Goal: Use online tool/utility: Utilize a website feature to perform a specific function

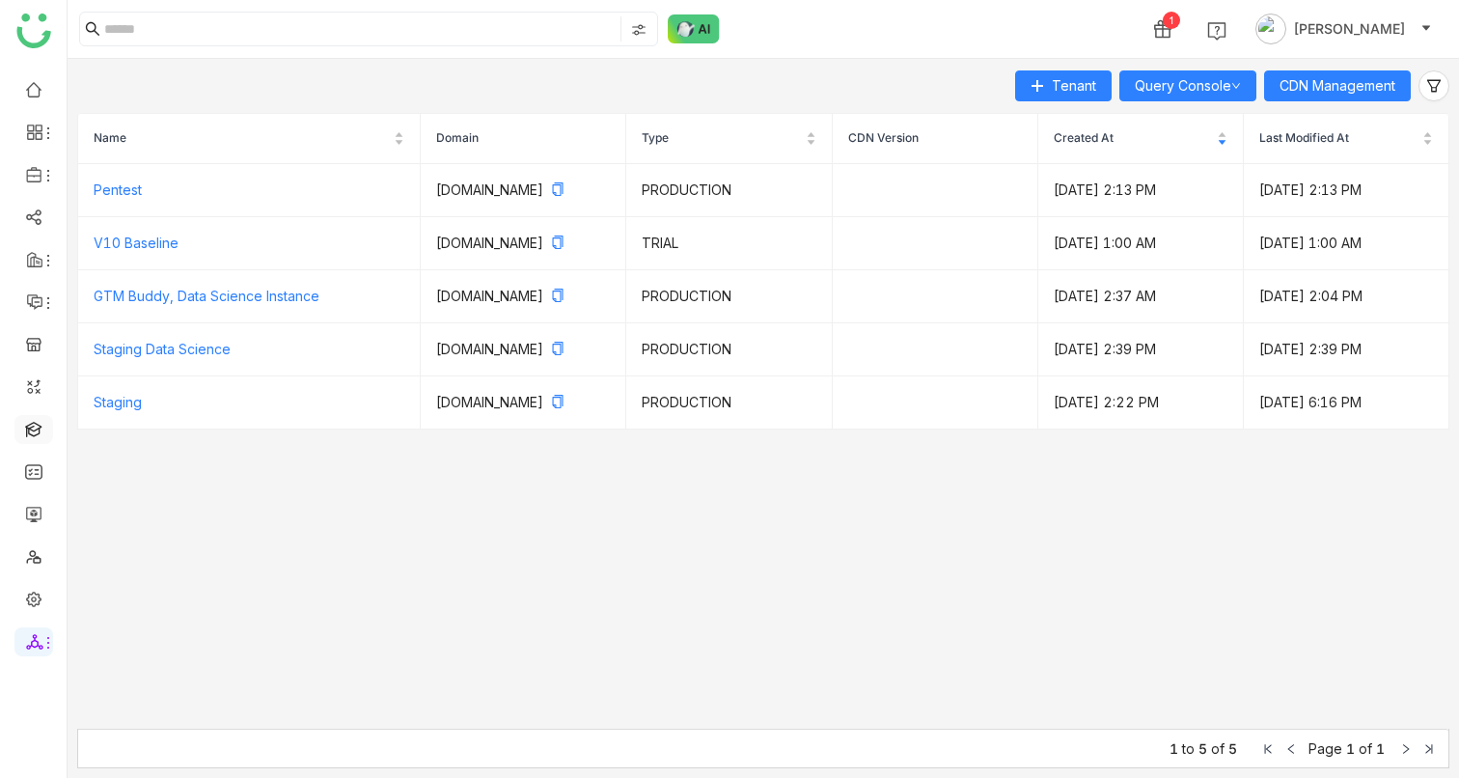
click at [33, 434] on link at bounding box center [33, 428] width 17 height 16
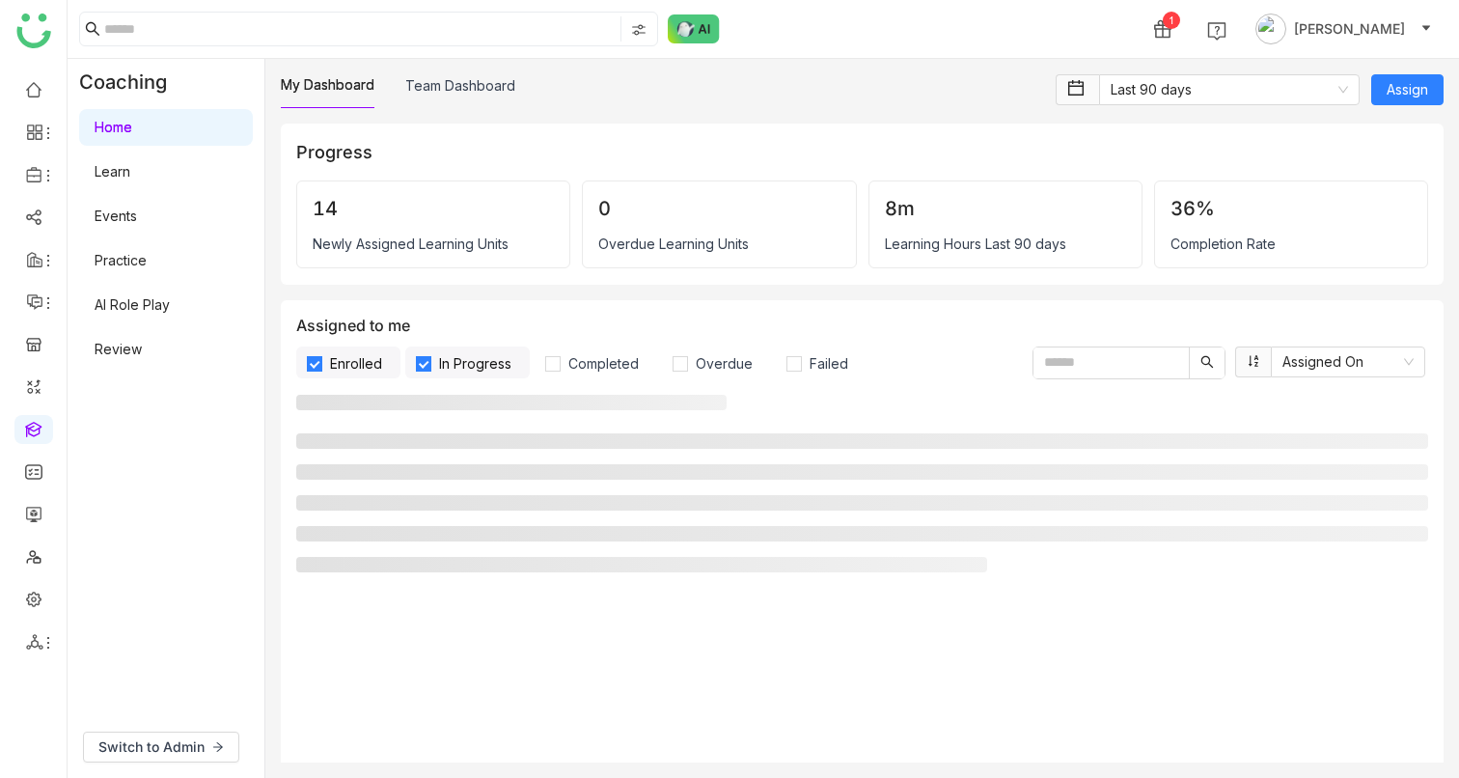
click at [150, 306] on link "AI Role Play" at bounding box center [132, 304] width 75 height 16
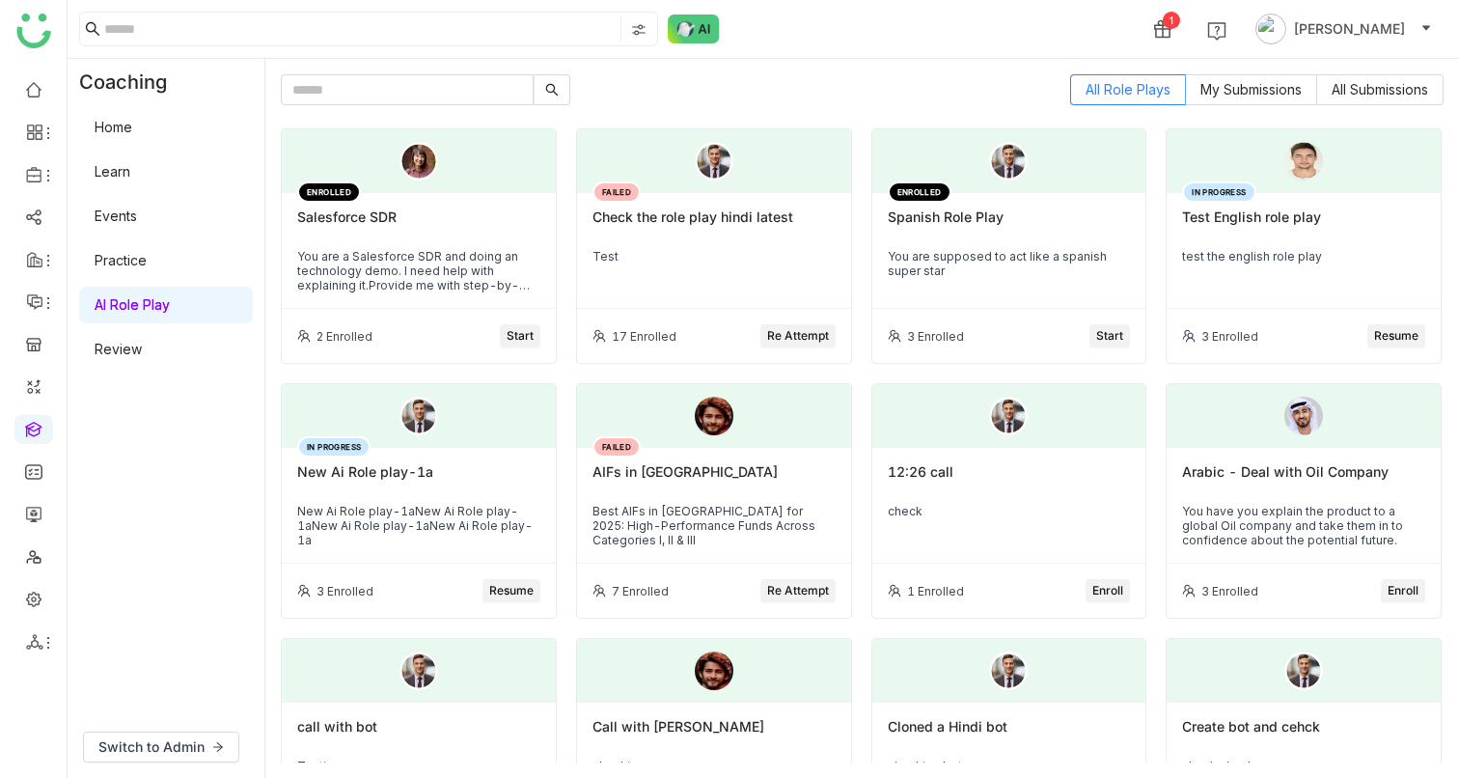
click at [524, 327] on span "Start" at bounding box center [520, 336] width 27 height 18
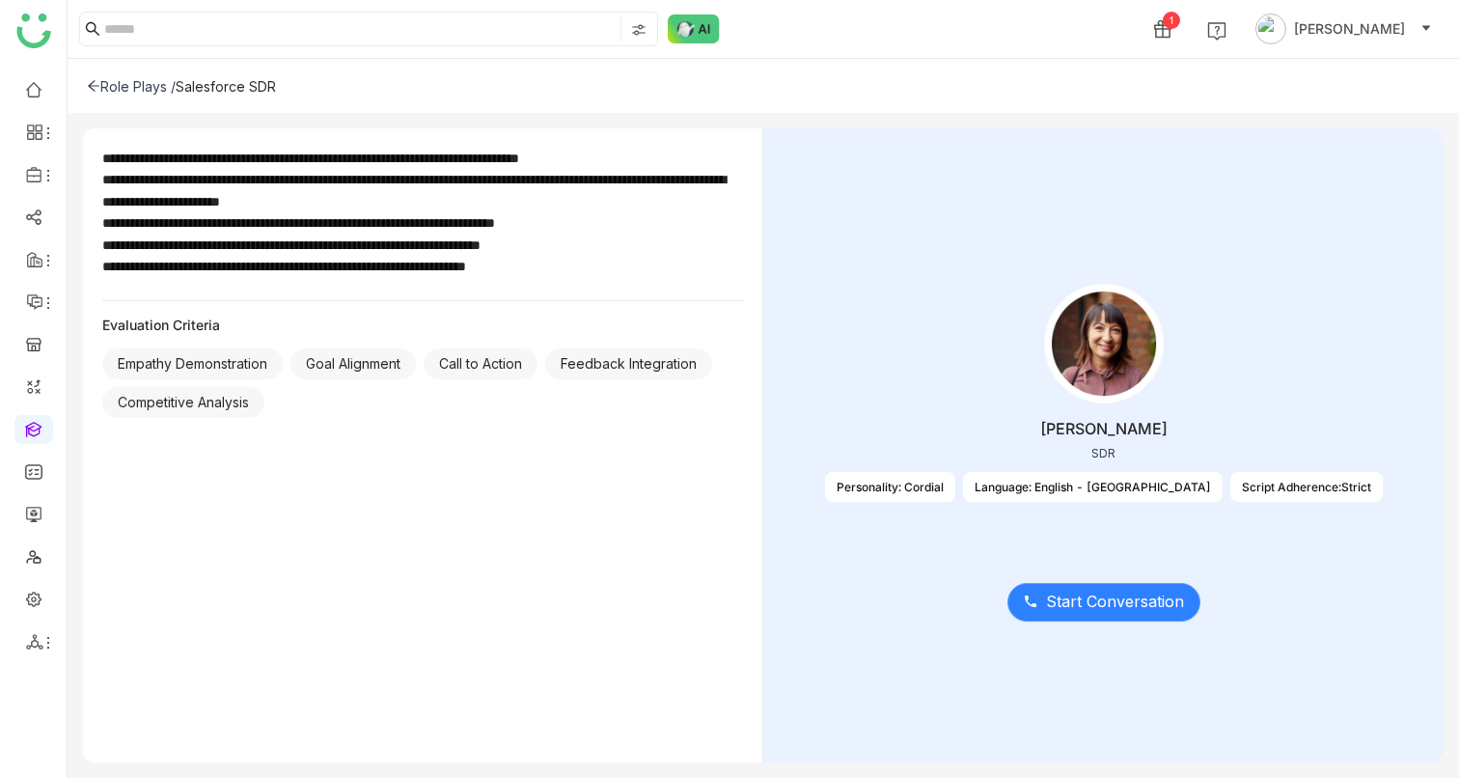
click at [1069, 594] on span "Start Conversation" at bounding box center [1115, 602] width 138 height 24
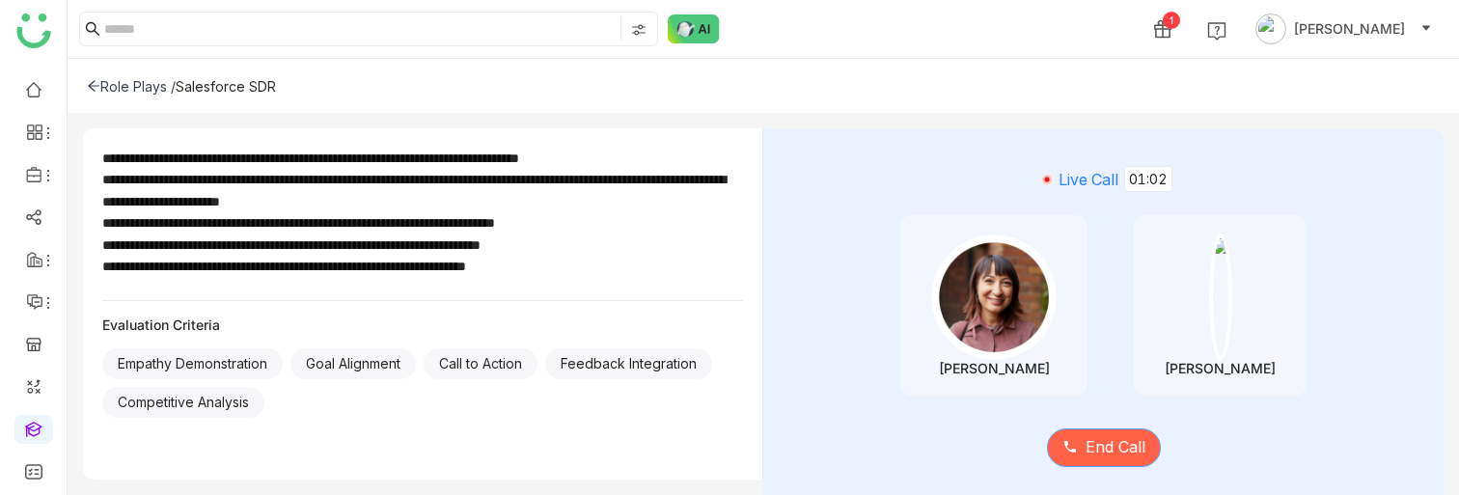
click at [1125, 452] on span "End Call" at bounding box center [1116, 447] width 60 height 24
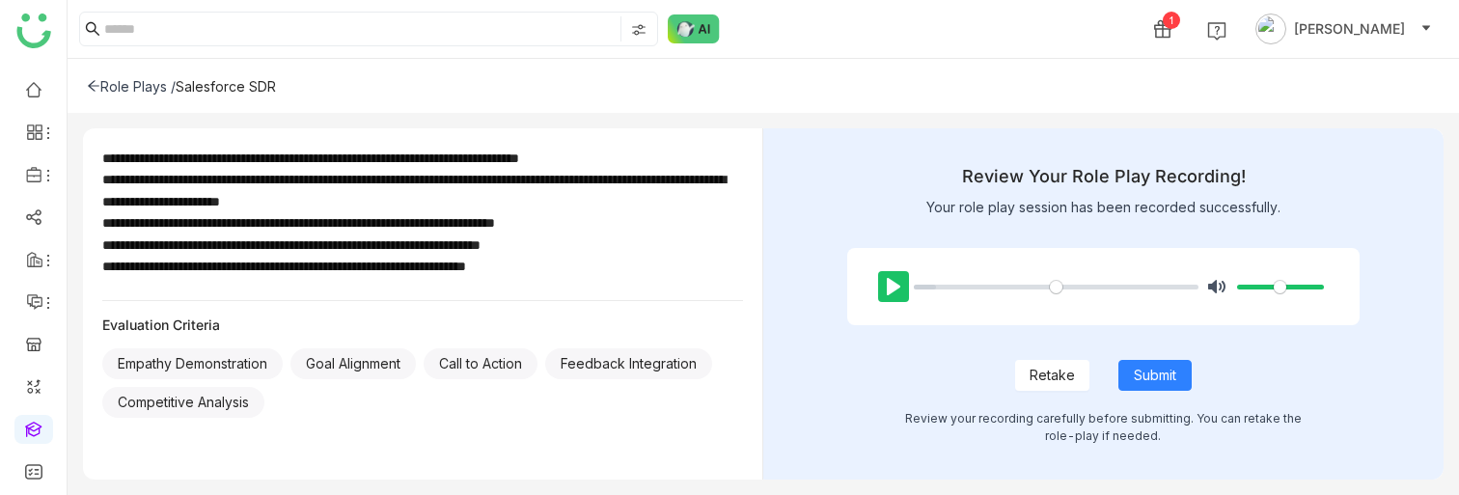
click at [884, 278] on button "Pause Play" at bounding box center [893, 286] width 31 height 31
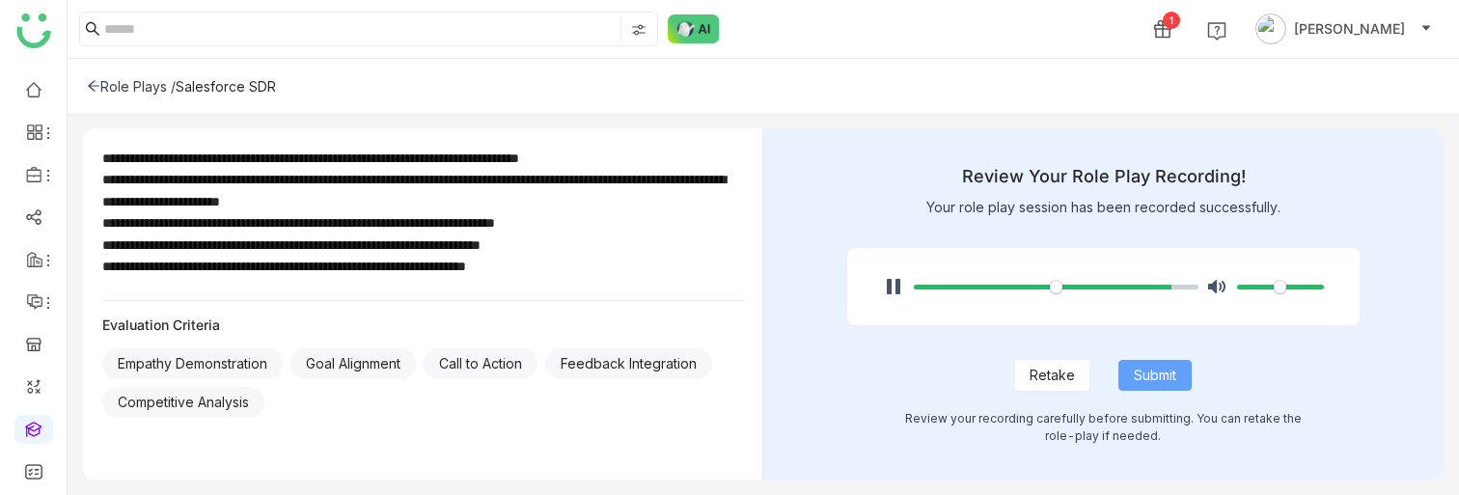
click at [1149, 376] on span "Submit" at bounding box center [1155, 375] width 42 height 21
type input "***"
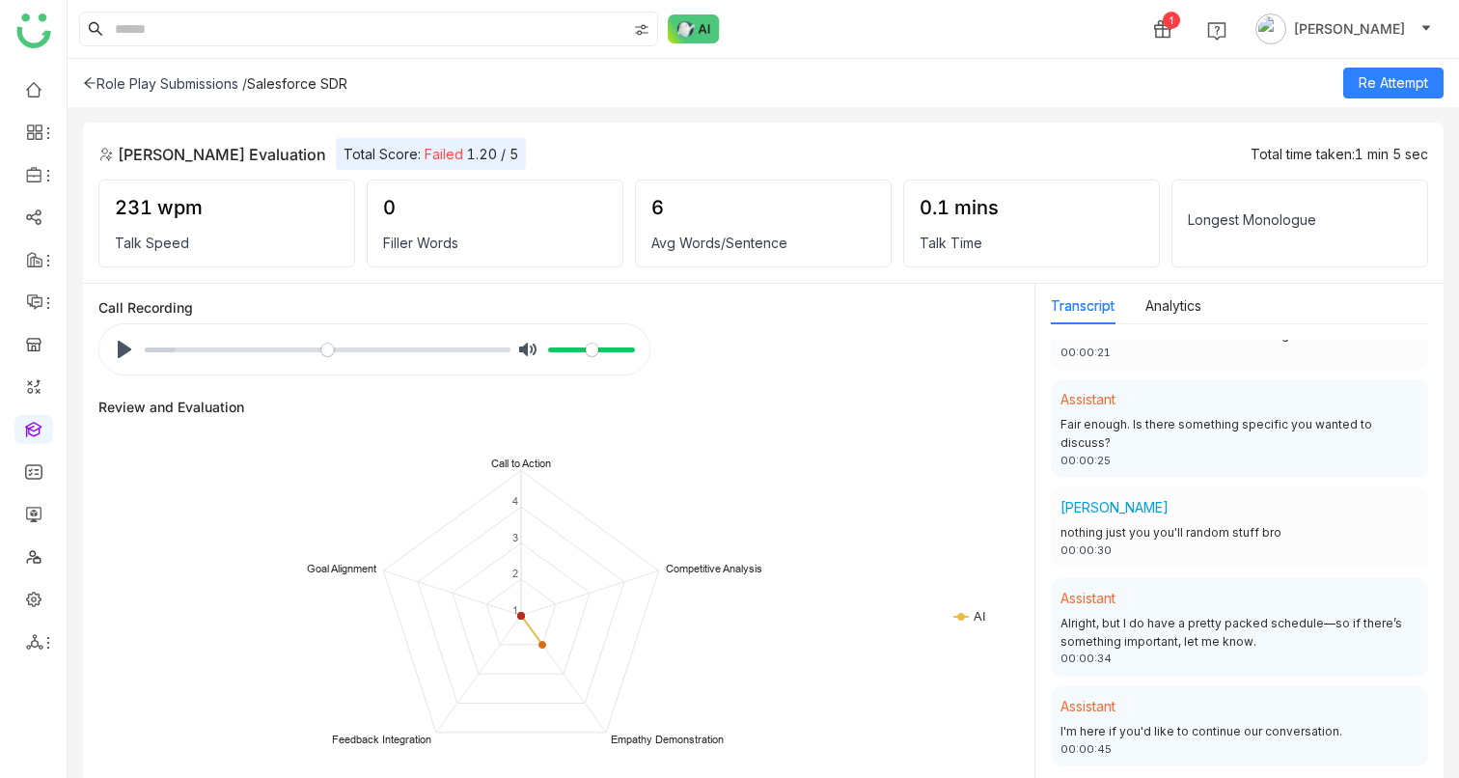
scroll to position [610, 0]
